Goal: Go to known website: Access a specific website the user already knows

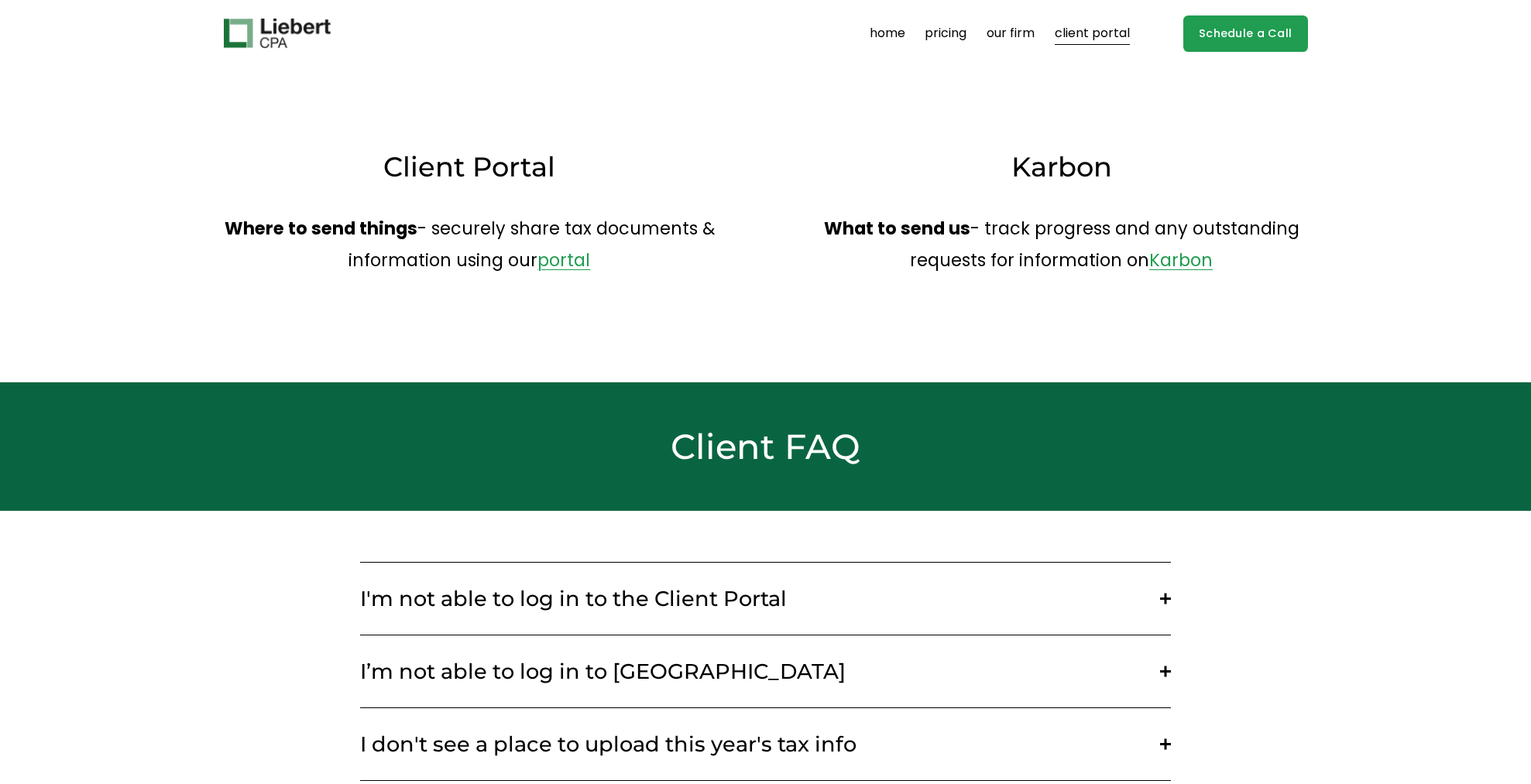
click at [1066, 28] on link "client portal" at bounding box center [1092, 33] width 75 height 25
click at [550, 261] on link "portal" at bounding box center [563, 260] width 53 height 25
